Goal: Task Accomplishment & Management: Use online tool/utility

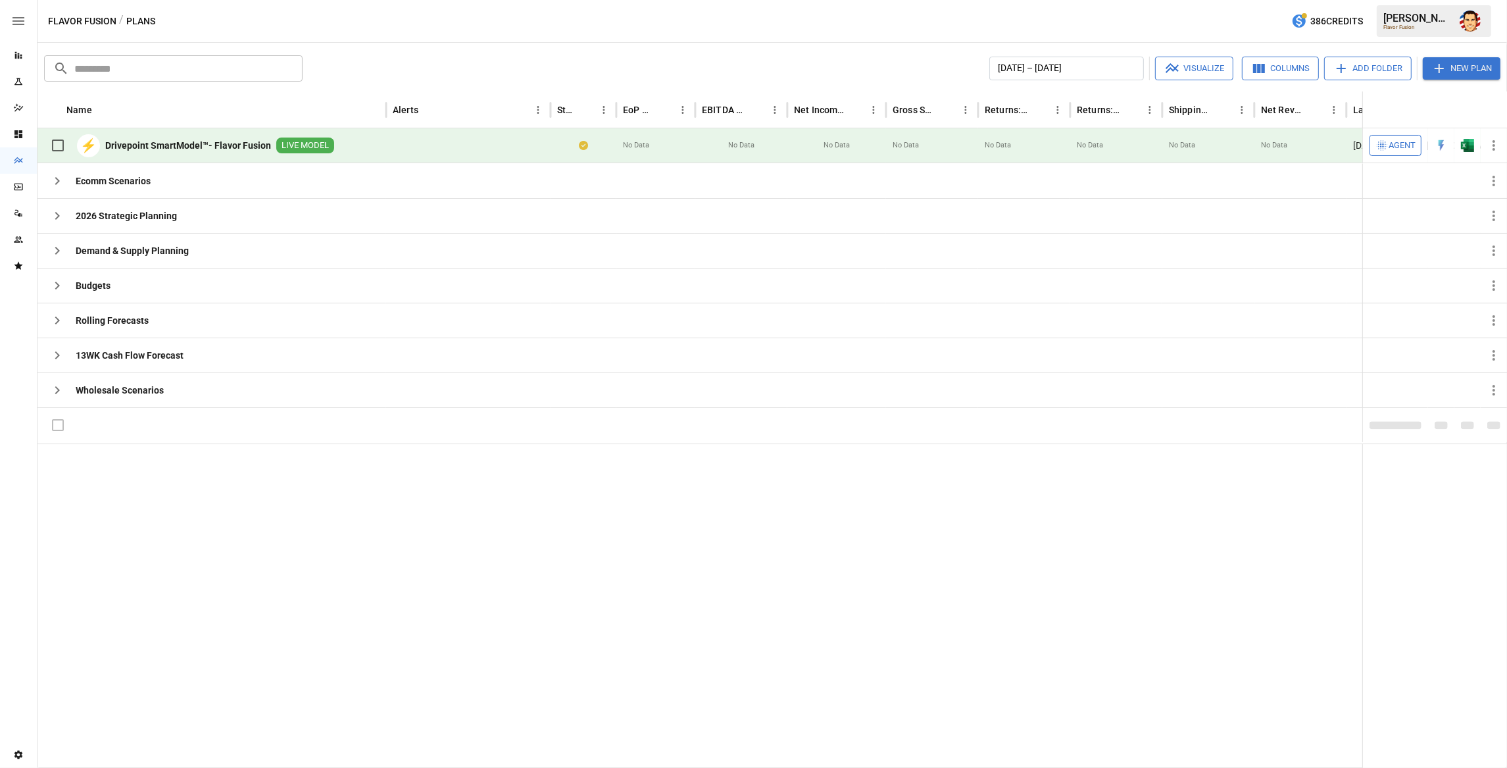
drag, startPoint x: 230, startPoint y: 470, endPoint x: 256, endPoint y: 455, distance: 30.4
click at [231, 470] on div at bounding box center [773, 605] width 1473 height 324
click at [61, 395] on icon "button" at bounding box center [57, 390] width 16 height 16
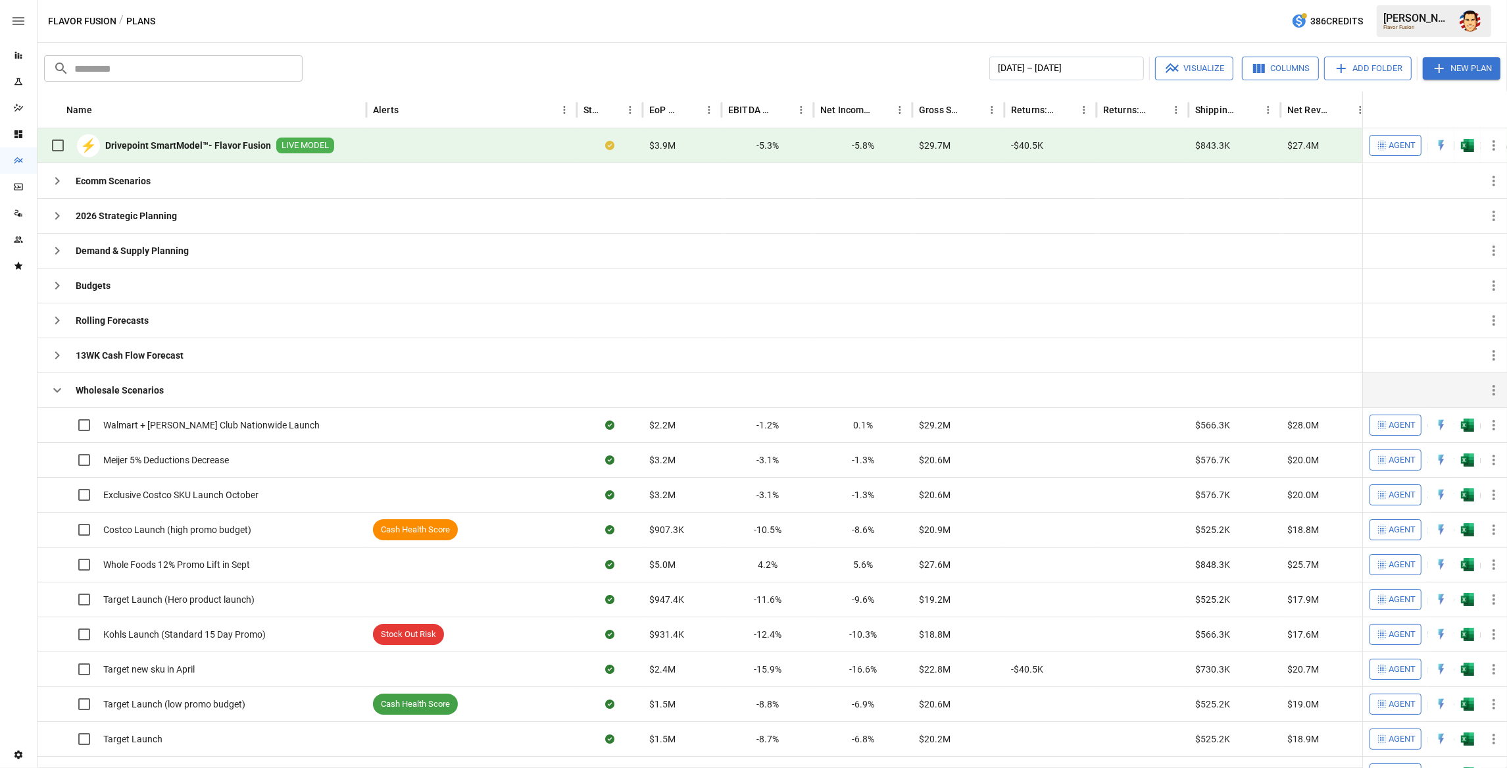
click at [61, 395] on icon "button" at bounding box center [57, 390] width 16 height 16
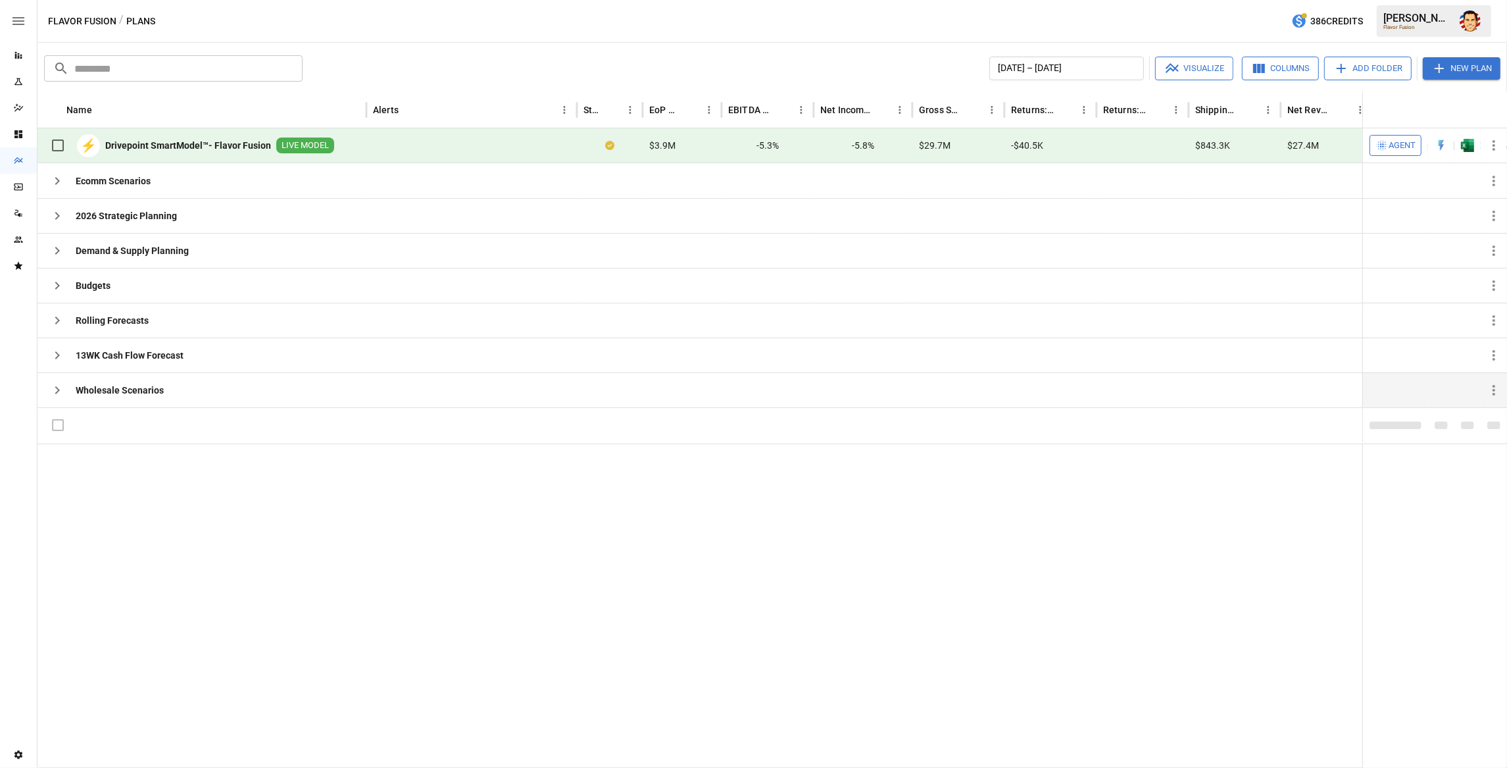
click at [61, 395] on icon "button" at bounding box center [57, 390] width 16 height 16
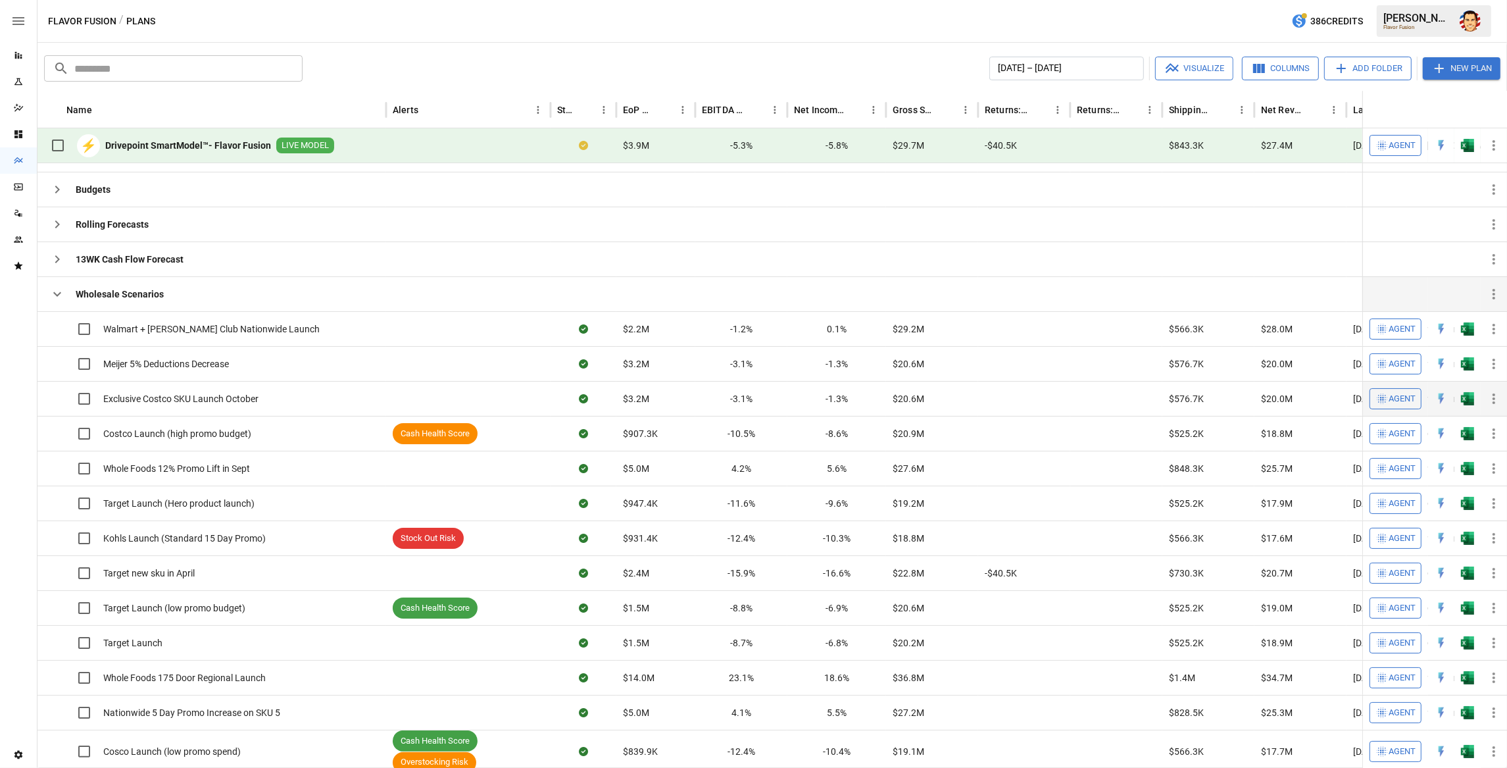
scroll to position [48, 0]
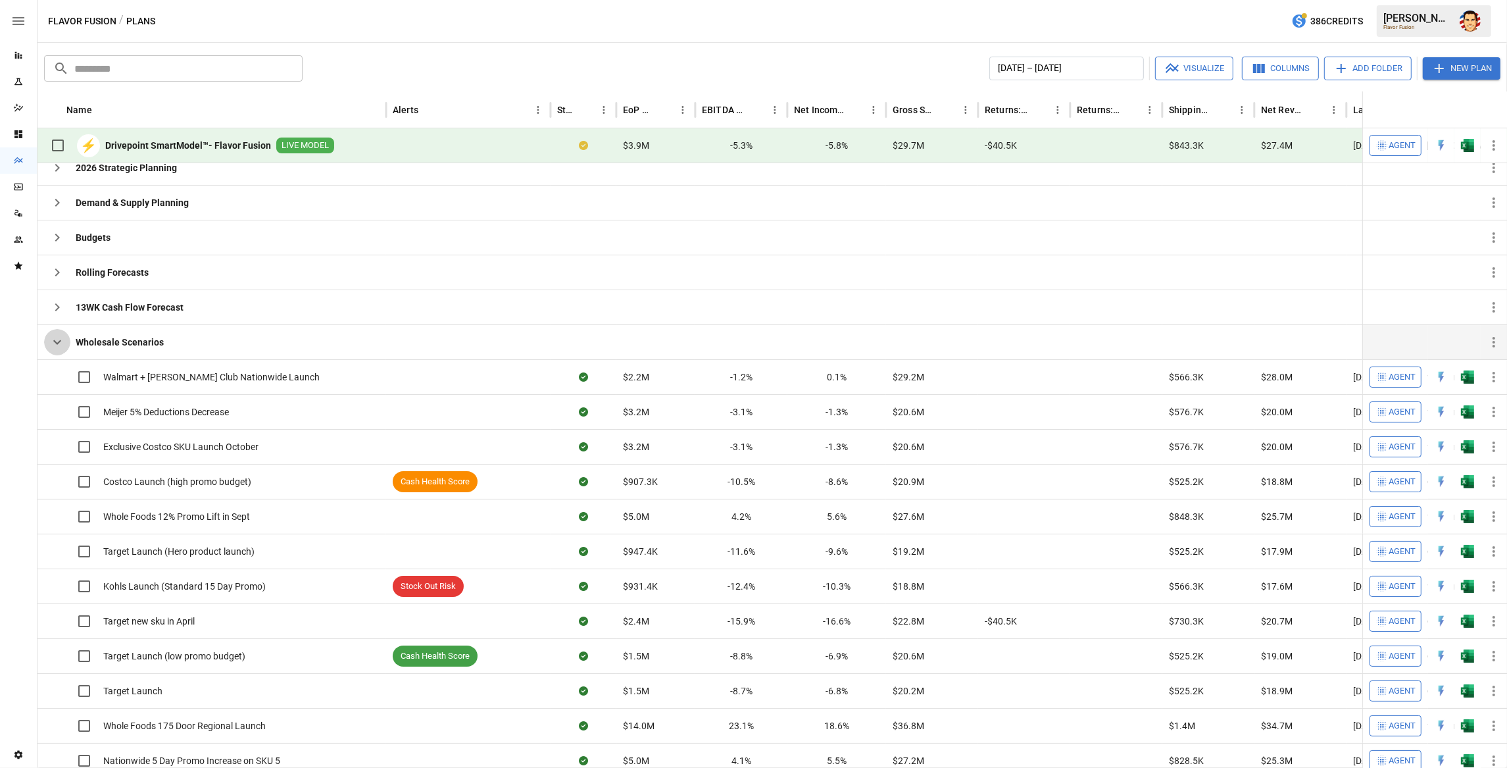
click at [59, 346] on icon "button" at bounding box center [57, 342] width 16 height 16
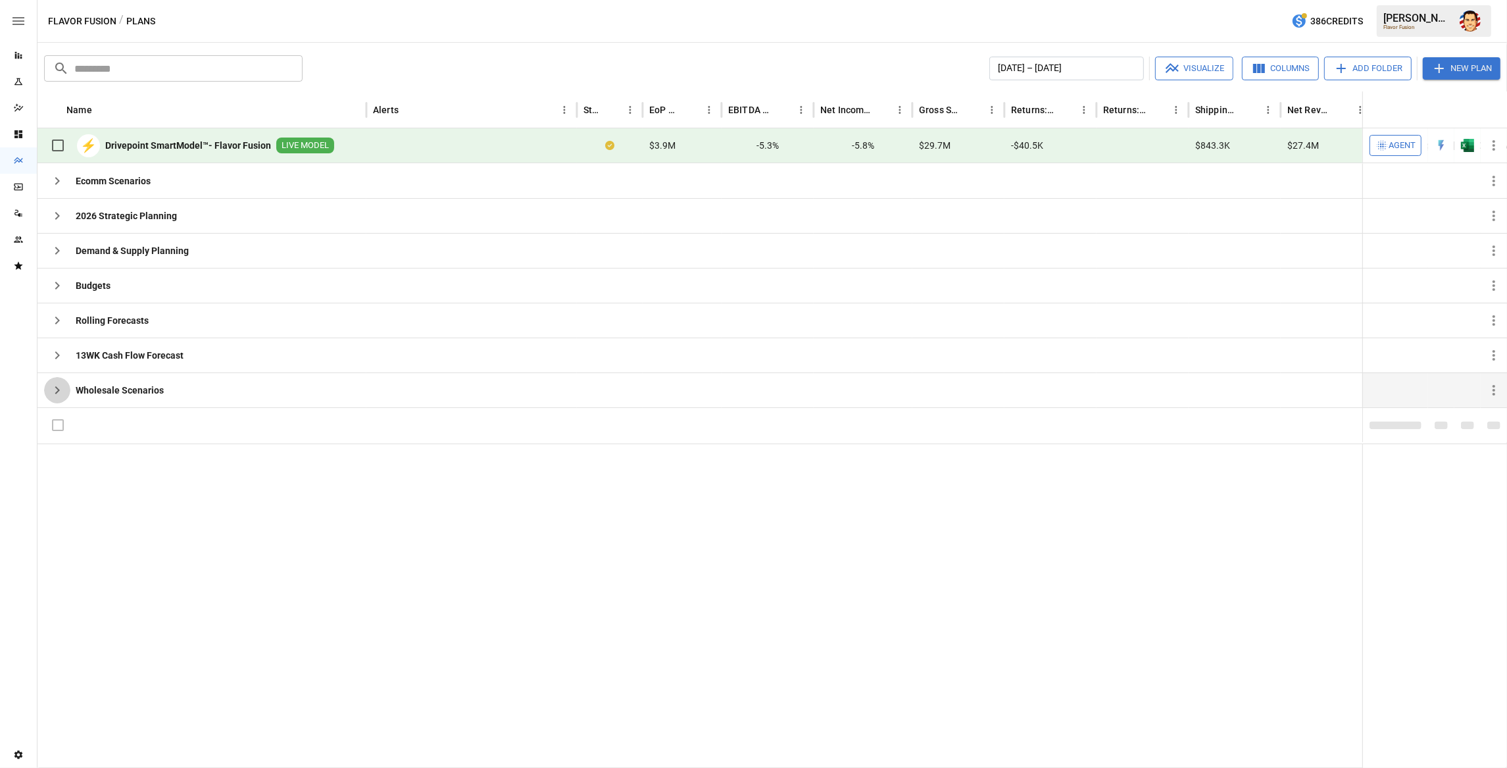
click at [63, 389] on icon "button" at bounding box center [57, 390] width 16 height 16
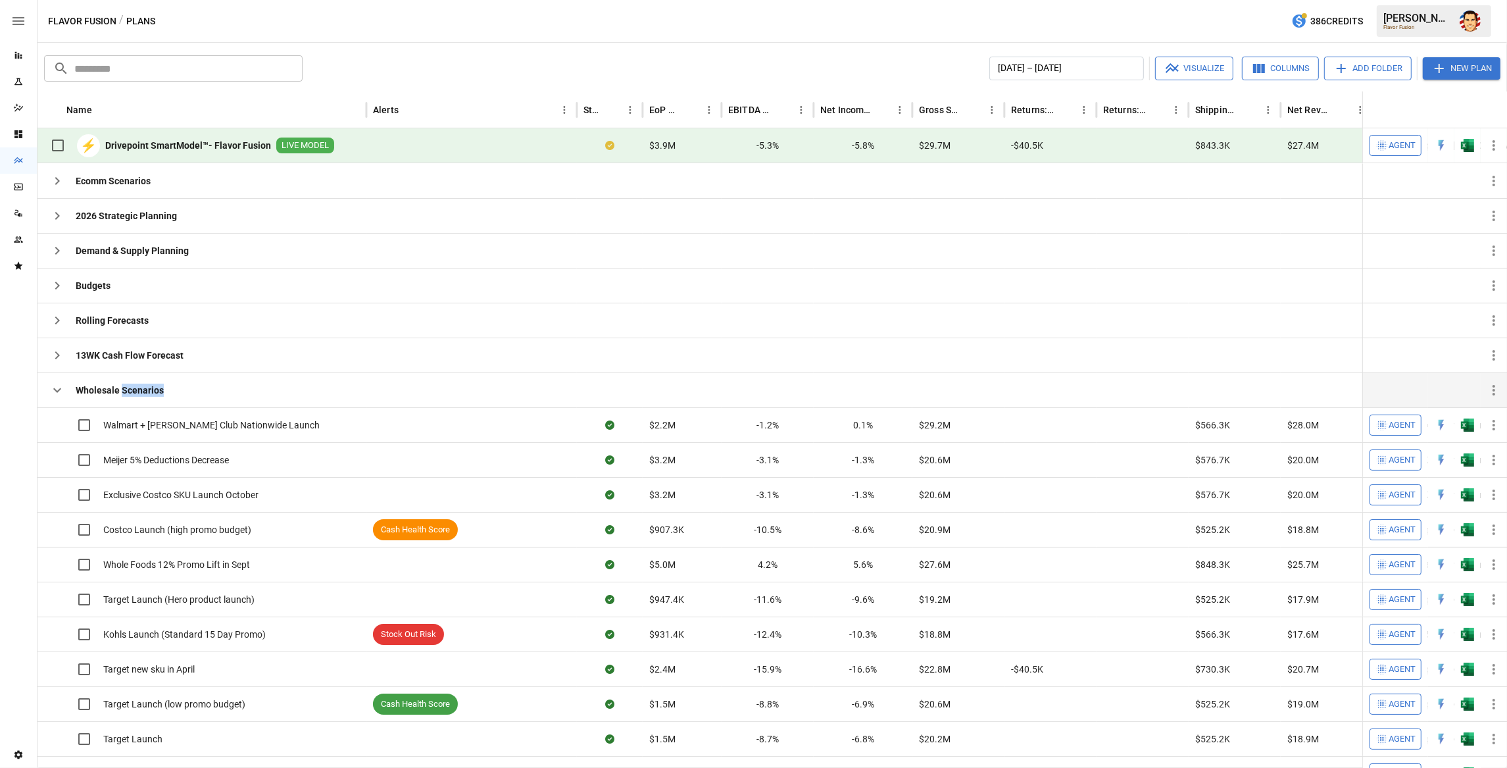
click at [98, 401] on div "Wholesale Scenarios" at bounding box center [104, 390] width 120 height 26
click at [170, 391] on div "Wholesale Scenarios" at bounding box center [201, 389] width 329 height 35
click at [94, 345] on div "13WK Cash Flow Forecast" at bounding box center [113, 355] width 139 height 26
click at [1471, 146] on img "Open in Excel" at bounding box center [1467, 145] width 13 height 13
